Goal: Find specific page/section: Find specific page/section

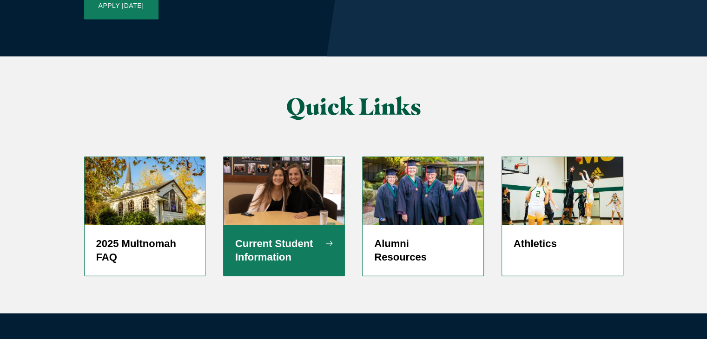
scroll to position [2278, 0]
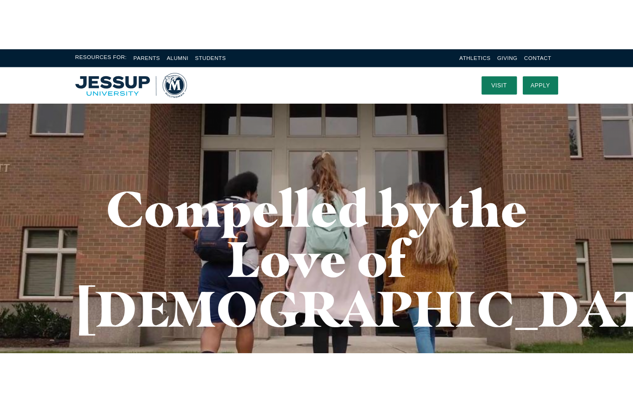
scroll to position [0, 0]
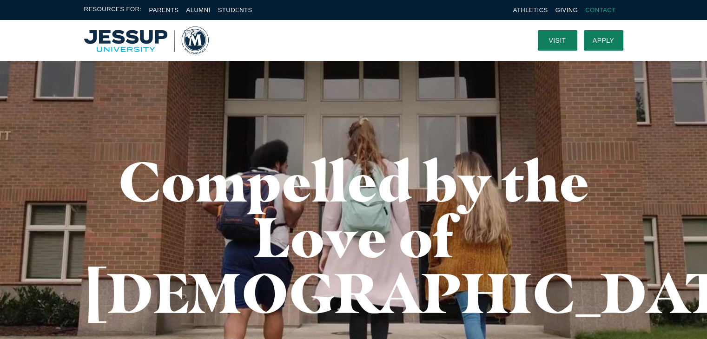
click at [609, 10] on link "Contact" at bounding box center [600, 10] width 30 height 7
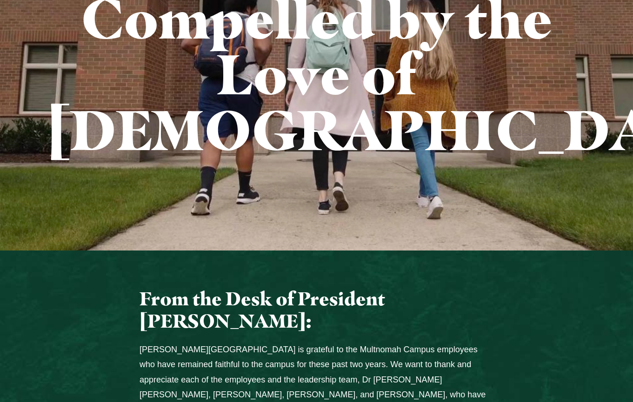
scroll to position [232, 0]
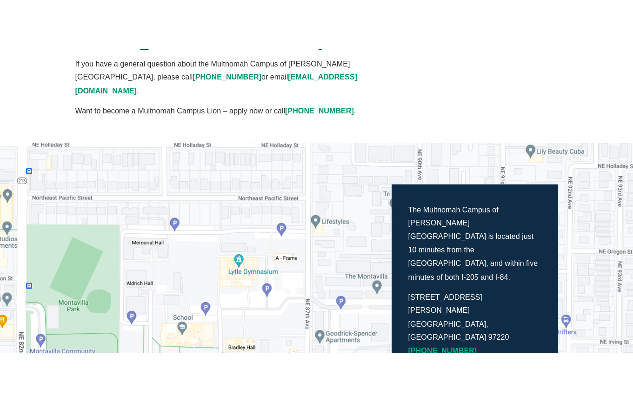
scroll to position [139, 0]
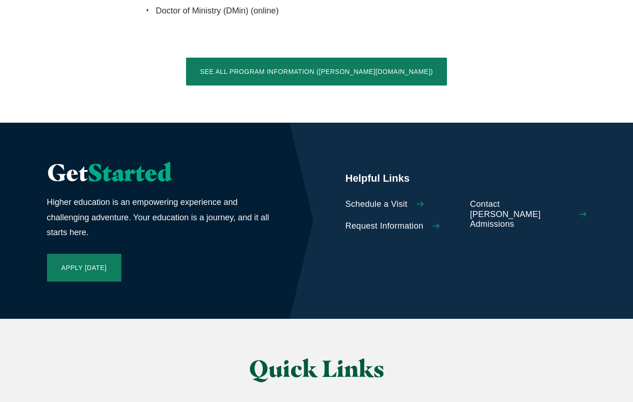
scroll to position [2045, 0]
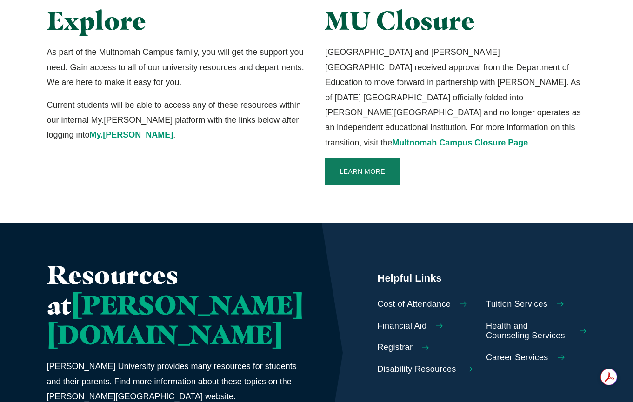
scroll to position [279, 0]
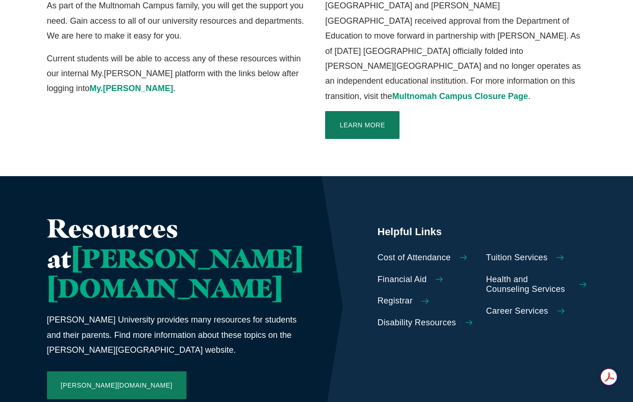
click at [377, 296] on span "Registrar" at bounding box center [394, 301] width 35 height 10
